Goal: Task Accomplishment & Management: Use online tool/utility

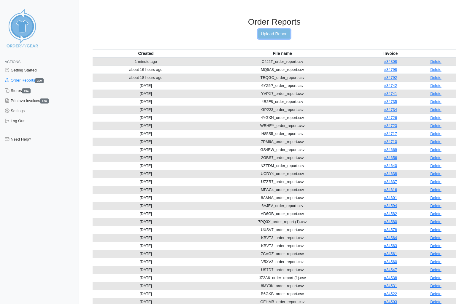
click at [273, 34] on link "Upload Report" at bounding box center [274, 33] width 32 height 9
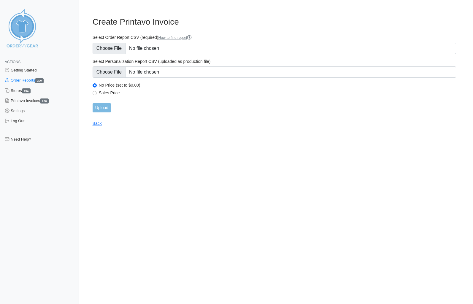
type input "C:\fakepath\WVERP_order_report.csv"
click at [106, 108] on input "Upload" at bounding box center [102, 107] width 18 height 9
